Goal: Information Seeking & Learning: Learn about a topic

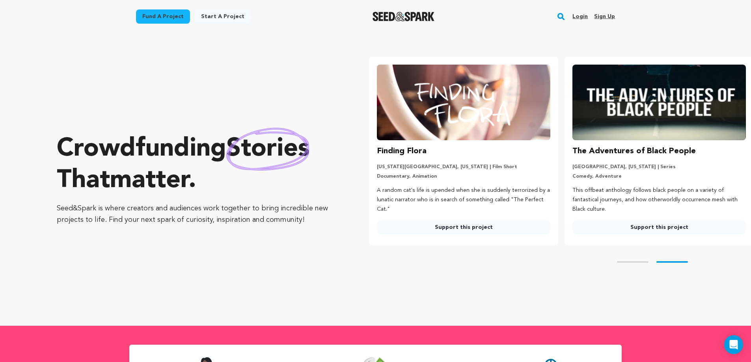
scroll to position [0, 202]
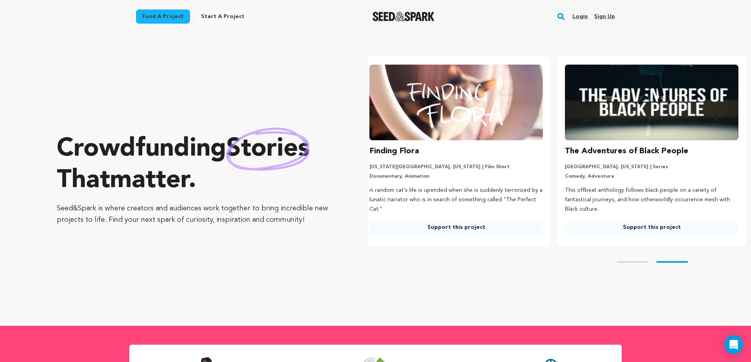
click at [583, 16] on link "Login" at bounding box center [579, 16] width 15 height 13
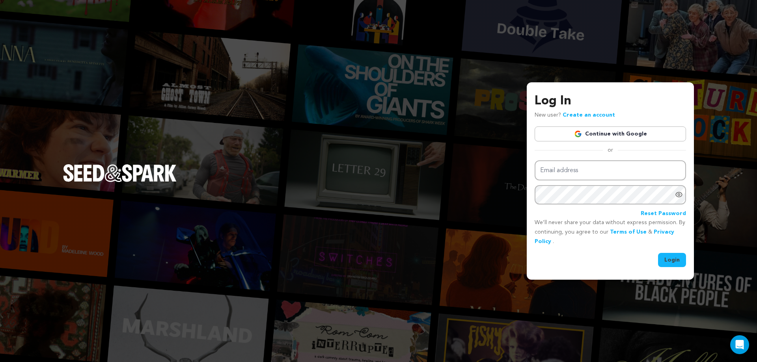
click at [580, 134] on img at bounding box center [578, 134] width 8 height 8
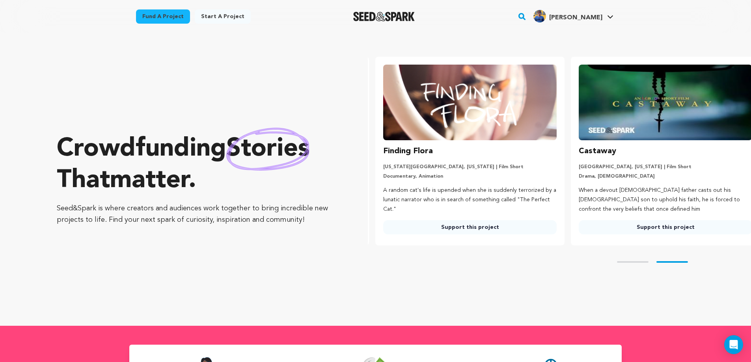
scroll to position [0, 202]
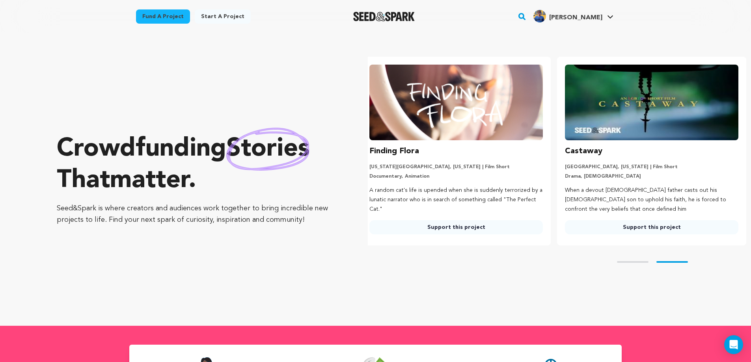
click at [160, 20] on link "Fund a project" at bounding box center [163, 16] width 54 height 14
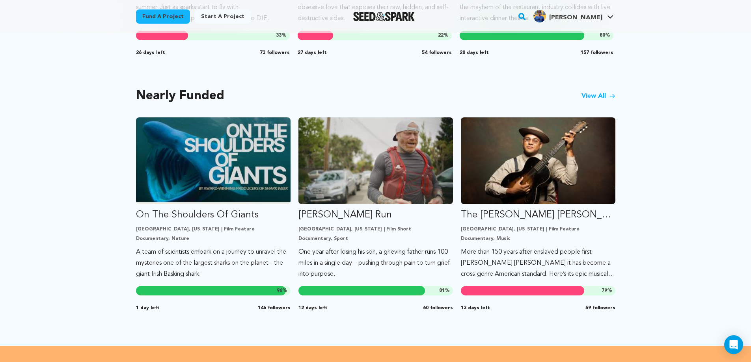
scroll to position [710, 0]
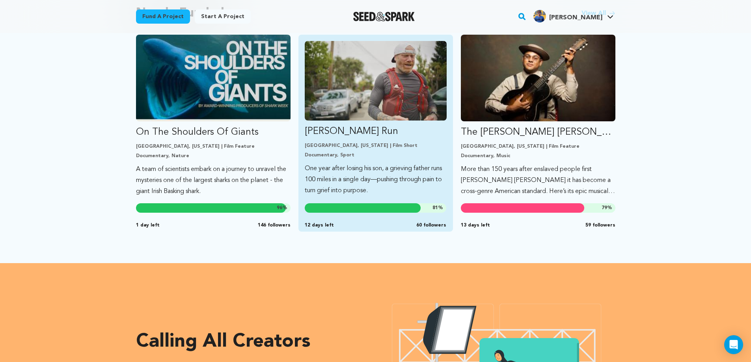
click at [360, 125] on p "Ryan’s Run" at bounding box center [376, 131] width 142 height 13
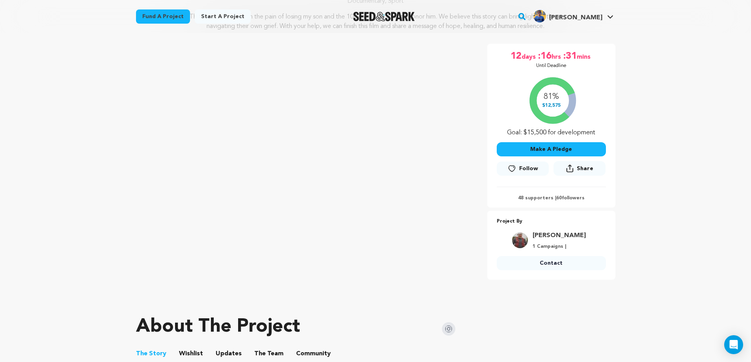
scroll to position [118, 0]
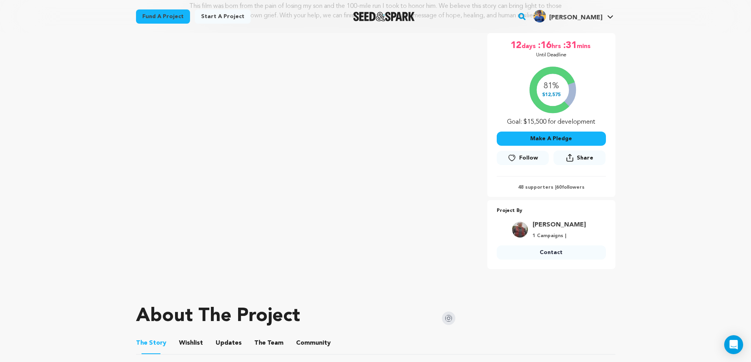
click at [449, 319] on img at bounding box center [448, 318] width 13 height 13
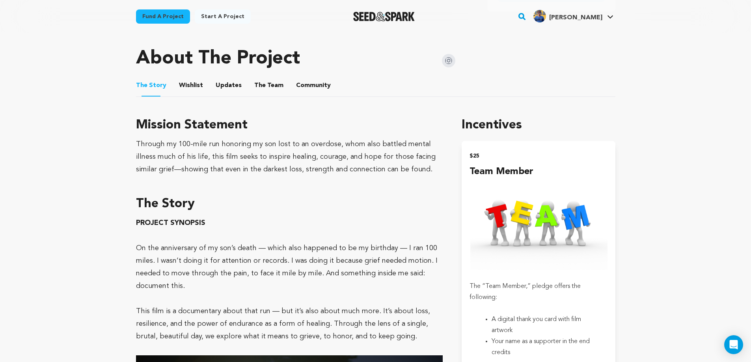
scroll to position [355, 0]
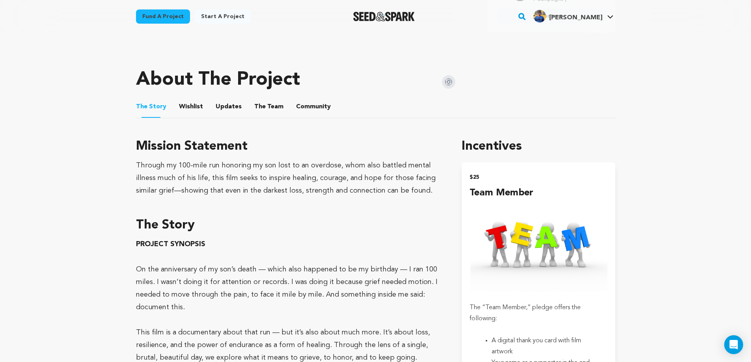
click at [259, 104] on button "The Team" at bounding box center [268, 108] width 19 height 19
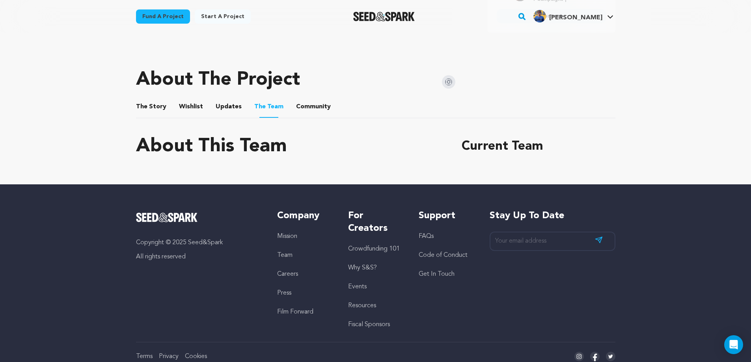
scroll to position [237, 0]
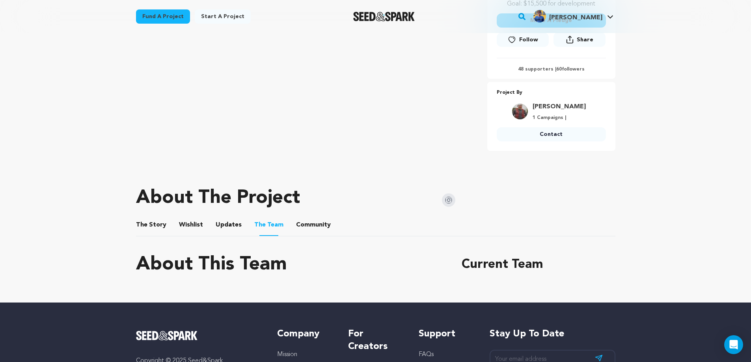
click at [313, 224] on button "Community" at bounding box center [313, 226] width 19 height 19
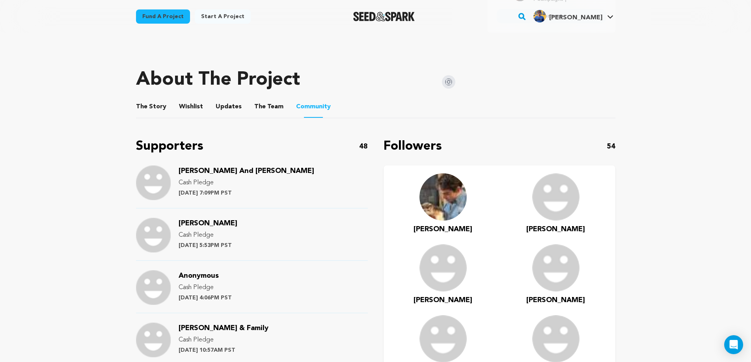
scroll to position [828, 0]
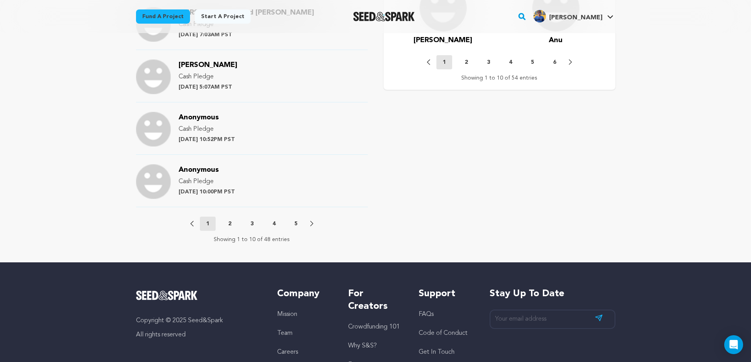
click at [297, 222] on p "5" at bounding box center [295, 224] width 3 height 8
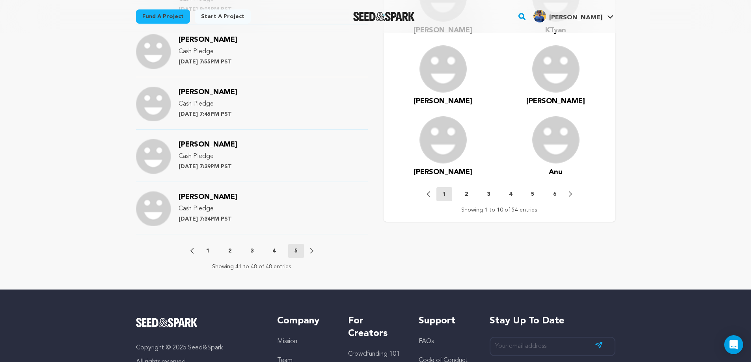
scroll to position [707, 0]
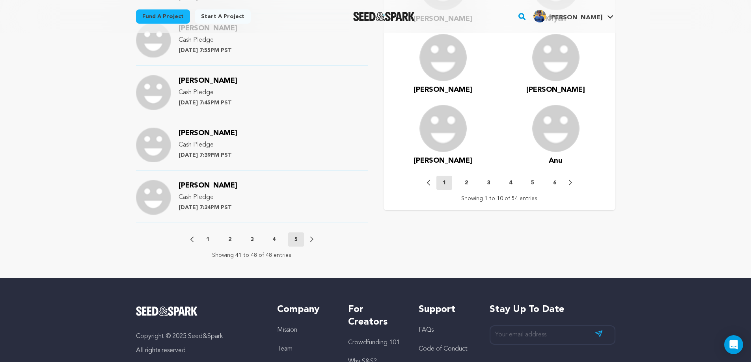
click at [275, 241] on p "4" at bounding box center [273, 240] width 3 height 8
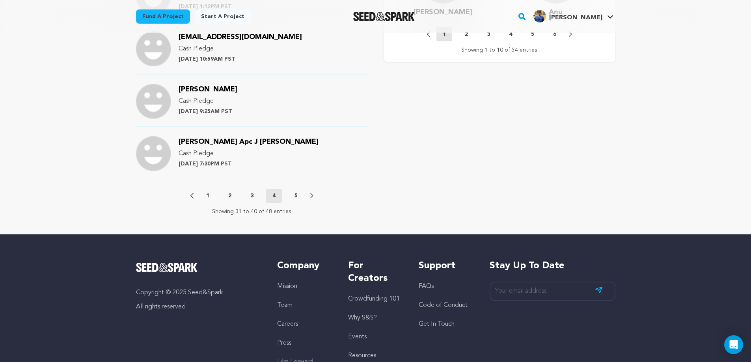
scroll to position [930, 0]
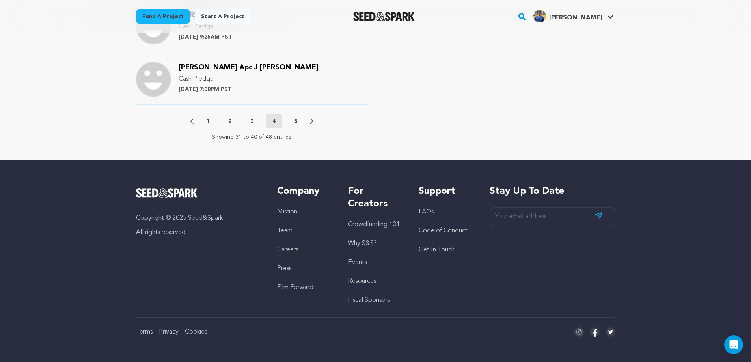
click at [252, 121] on p "3" at bounding box center [251, 121] width 3 height 8
click at [226, 119] on button "2" at bounding box center [230, 121] width 16 height 8
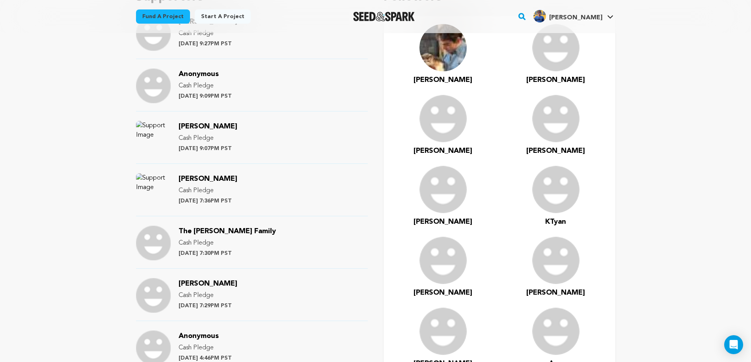
scroll to position [576, 0]
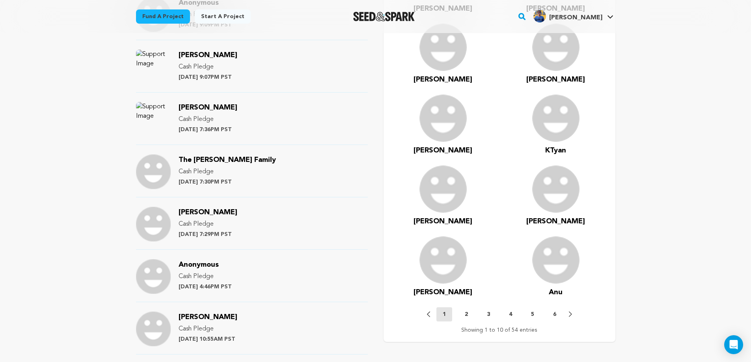
drag, startPoint x: 233, startPoint y: 106, endPoint x: 180, endPoint y: 108, distance: 52.5
click at [180, 108] on div "krakovsky heidi Cash Pledge Monday August 18th at 7:36PM PST" at bounding box center [208, 119] width 59 height 35
copy span "krakovsky heidi"
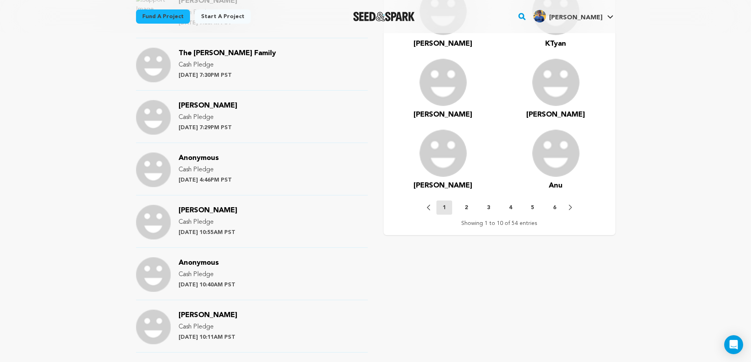
scroll to position [694, 0]
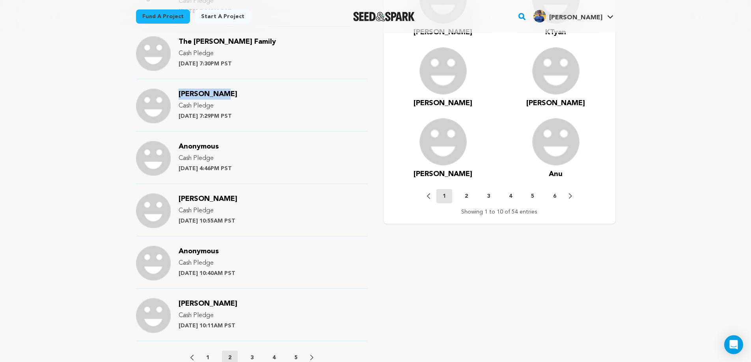
drag, startPoint x: 224, startPoint y: 96, endPoint x: 177, endPoint y: 94, distance: 46.5
click at [177, 94] on div "Jehan Damji Cash Pledge Monday August 18th at 7:29PM PST" at bounding box center [252, 110] width 232 height 43
copy span "Jehan Damji"
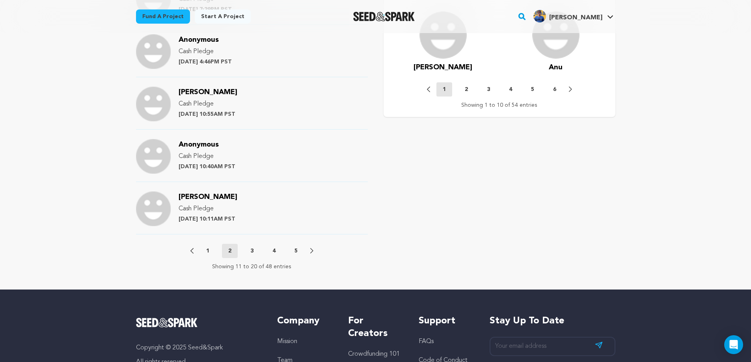
scroll to position [812, 0]
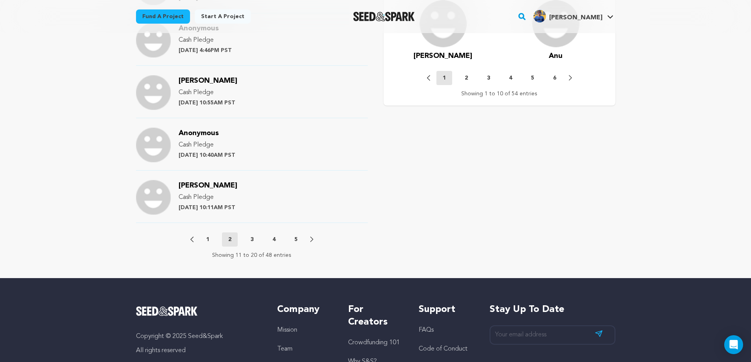
click at [250, 241] on p "3" at bounding box center [251, 240] width 3 height 8
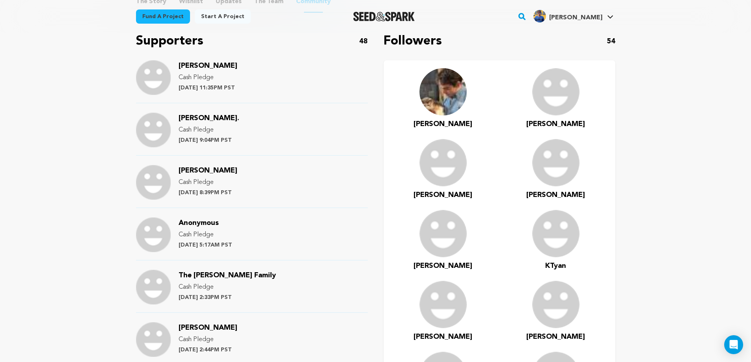
scroll to position [457, 0]
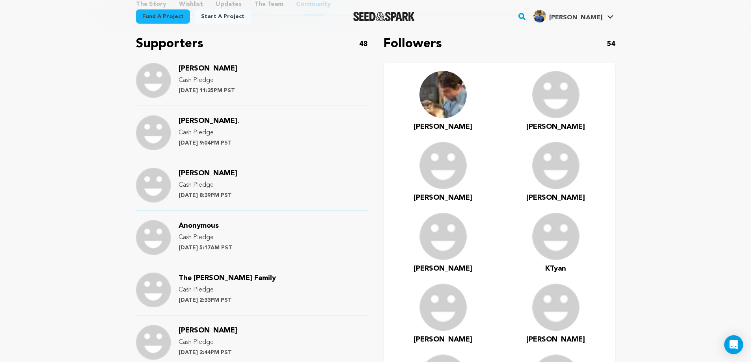
drag, startPoint x: 233, startPoint y: 173, endPoint x: 180, endPoint y: 173, distance: 52.8
click at [180, 173] on div "Renata Oliveira Cash Pledge Thursday August 14th at 8:39PM PST" at bounding box center [208, 185] width 59 height 35
copy span "Renata Oliveira"
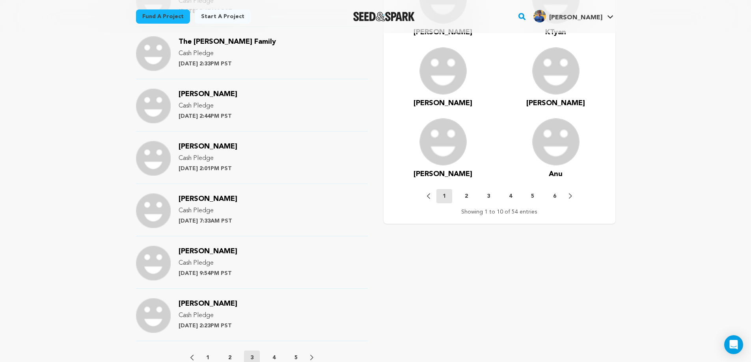
scroll to position [812, 0]
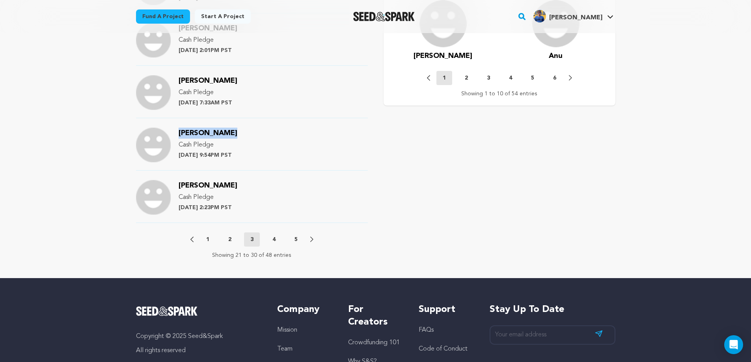
drag, startPoint x: 227, startPoint y: 134, endPoint x: 179, endPoint y: 134, distance: 48.9
click at [179, 134] on div "Kathryn Corro Cash Pledge Thursday August 7th at 9:54PM PST" at bounding box center [208, 145] width 59 height 35
copy span "Kathryn Corro"
click at [275, 239] on p "4" at bounding box center [273, 240] width 3 height 8
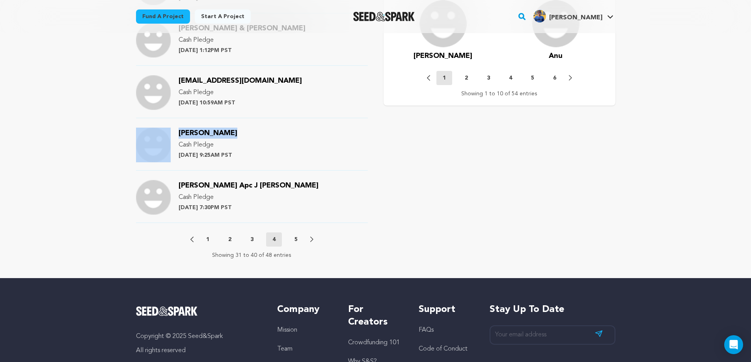
drag, startPoint x: 234, startPoint y: 129, endPoint x: 171, endPoint y: 132, distance: 63.1
click at [171, 132] on div "Scotter Mason Cash Pledge Wednesday August 6th at 9:25AM PST" at bounding box center [252, 149] width 232 height 43
copy div "Scotter Mason"
click at [214, 221] on div "Stephen Apc J Montalvo Cash Pledge Tuesday August 5th at 7:30PM PST" at bounding box center [252, 201] width 232 height 43
